Goal: Information Seeking & Learning: Find specific fact

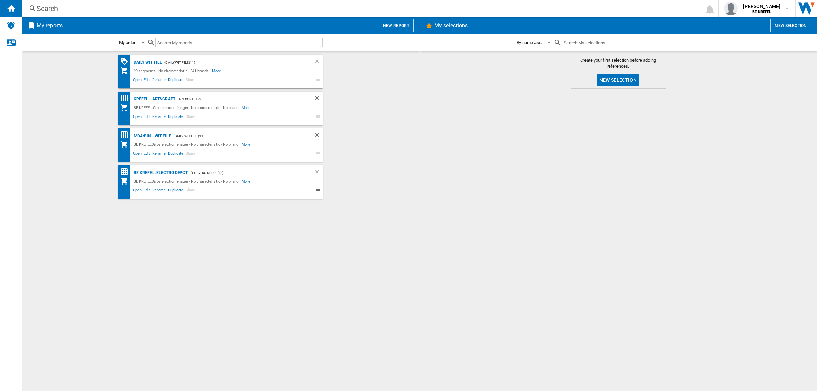
click at [123, 11] on div "Search" at bounding box center [359, 9] width 644 height 10
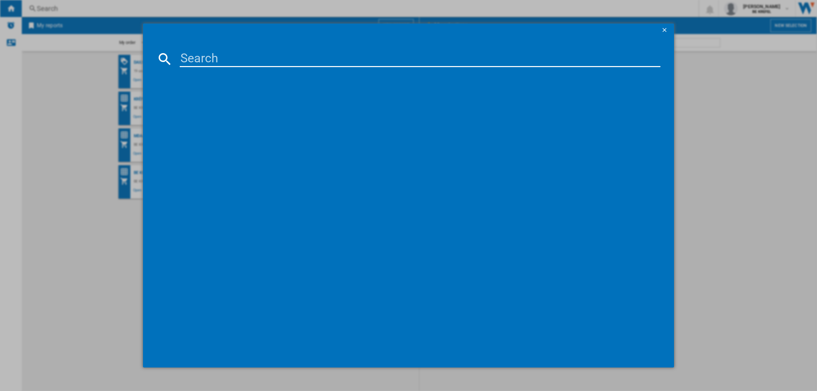
click at [84, 84] on div at bounding box center [408, 195] width 817 height 391
drag, startPoint x: 98, startPoint y: 67, endPoint x: 104, endPoint y: 67, distance: 6.1
click at [99, 67] on div at bounding box center [408, 195] width 817 height 391
click at [663, 28] on ng-md-icon "getI18NText('BUTTONS.CLOSE_DIALOG')" at bounding box center [665, 31] width 8 height 8
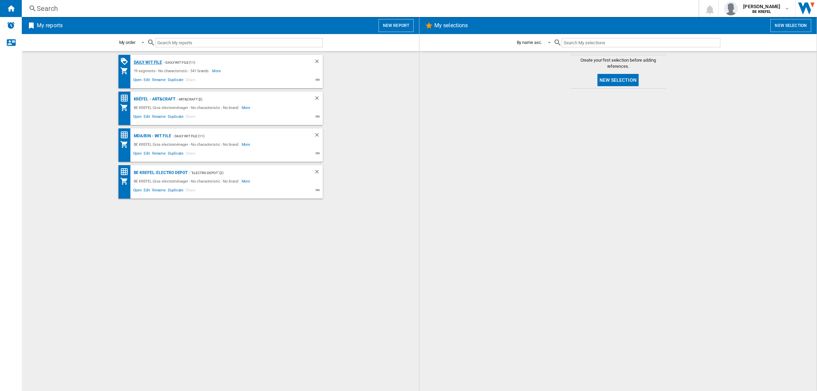
click at [147, 61] on div "Daily WIT file" at bounding box center [147, 62] width 30 height 9
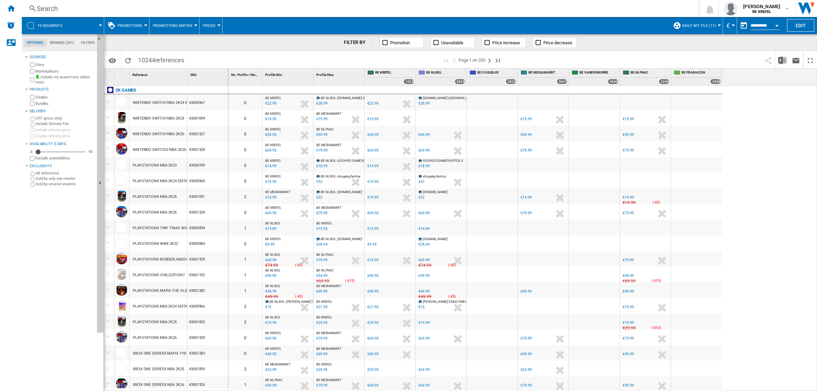
click at [181, 7] on div "Search" at bounding box center [359, 9] width 644 height 10
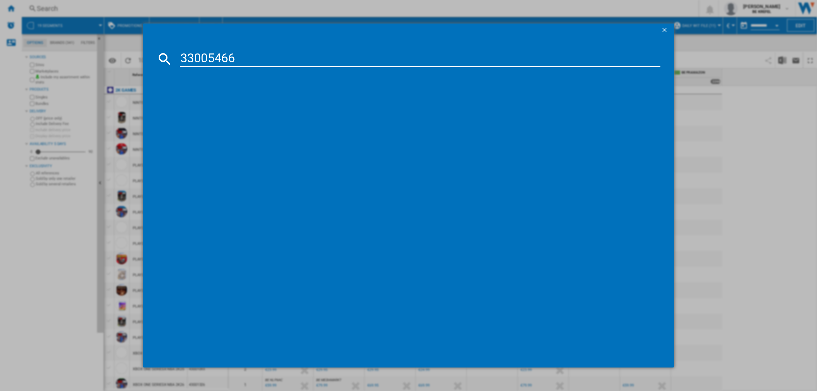
type input "33005466"
